Goal: Task Accomplishment & Management: Use online tool/utility

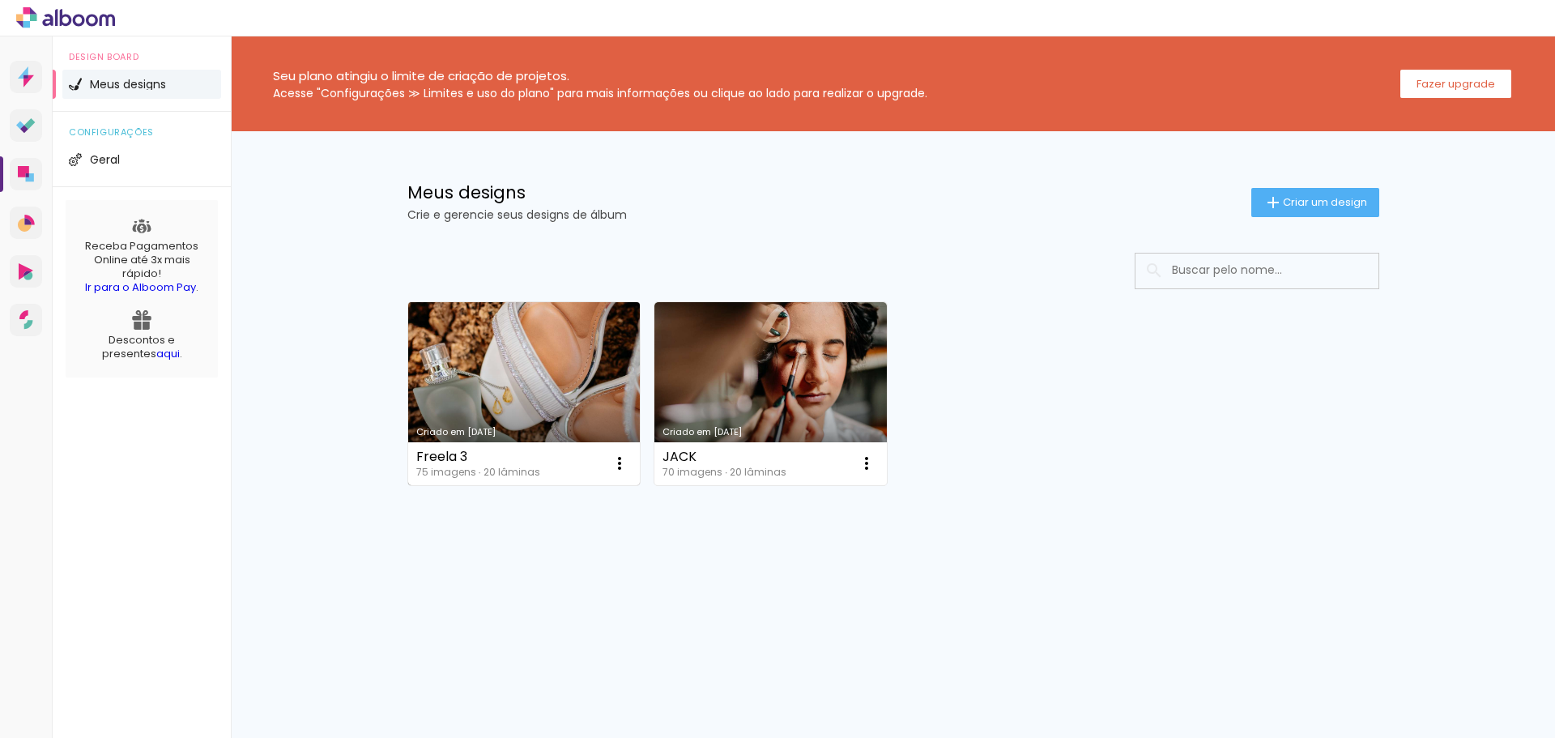
click at [524, 369] on link "Criado em [DATE]" at bounding box center [524, 393] width 233 height 183
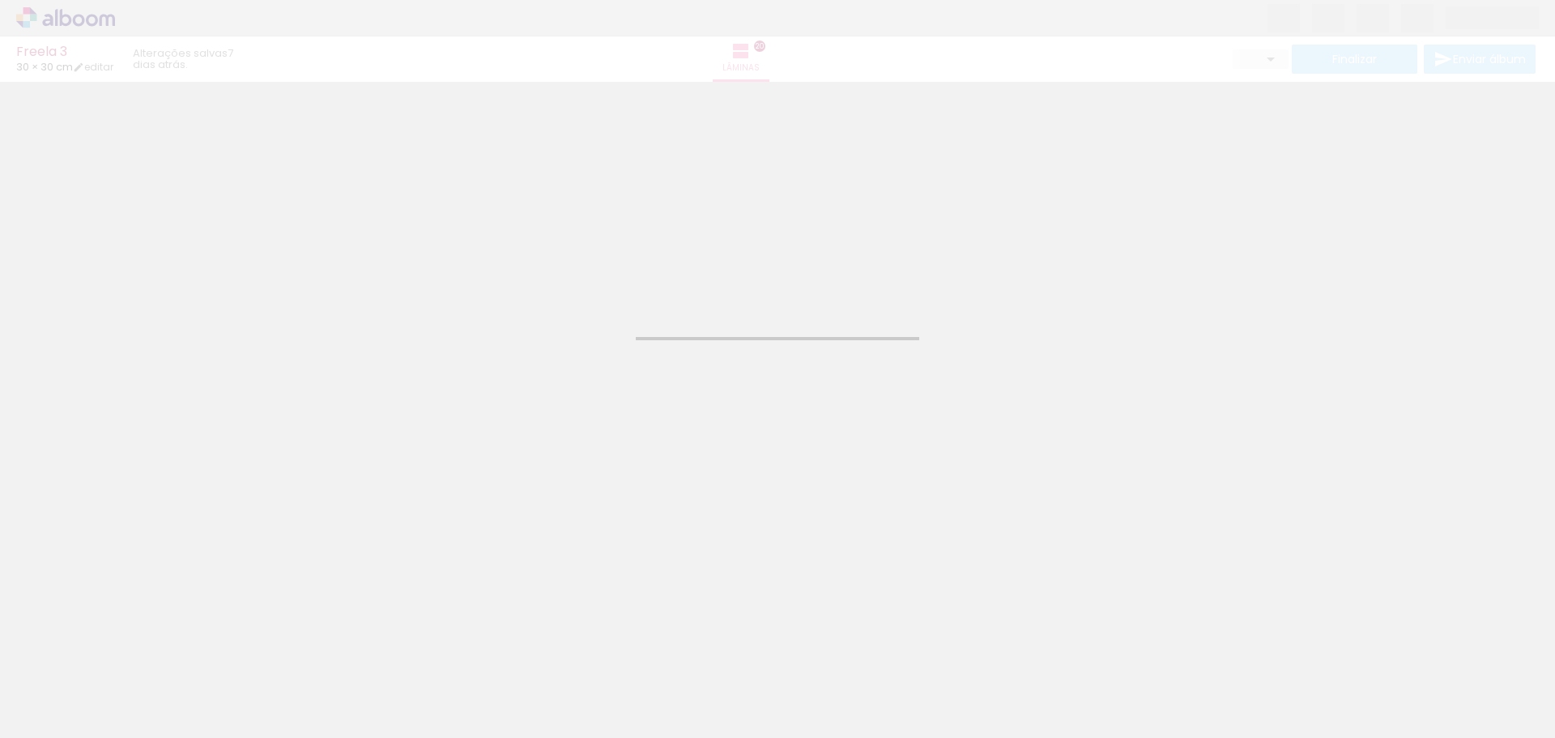
type input "JPG"
type input "Alta, 300 DPI"
